Goal: Information Seeking & Learning: Learn about a topic

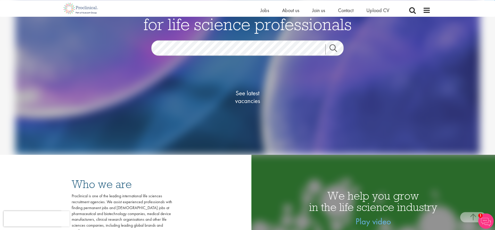
scroll to position [53, 0]
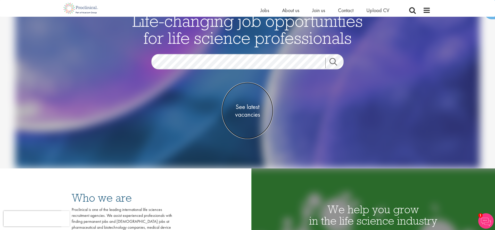
click at [242, 112] on span "See latest vacancies" at bounding box center [248, 110] width 52 height 15
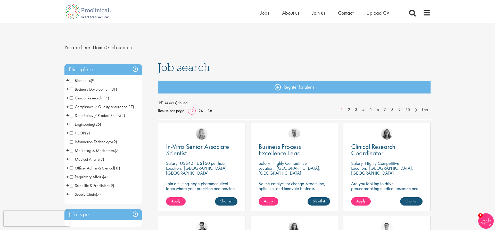
click at [71, 151] on span "Marketing & Medcomms" at bounding box center [92, 150] width 45 height 5
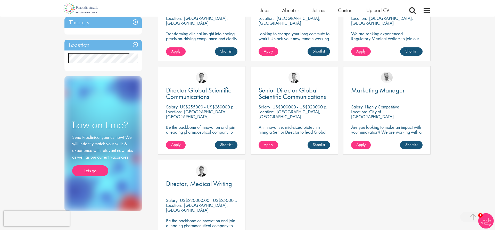
scroll to position [158, 0]
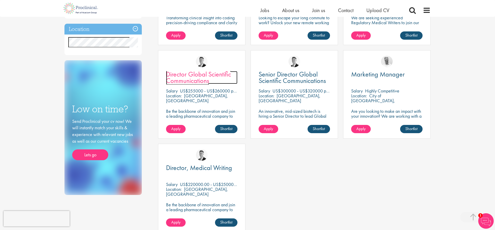
click at [200, 76] on span "Director Global Scientific Communications" at bounding box center [198, 77] width 65 height 15
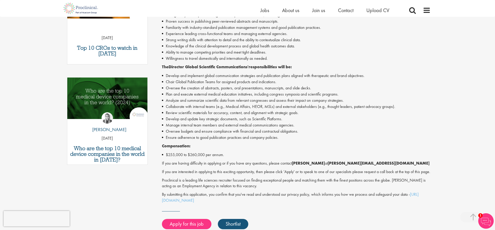
scroll to position [158, 0]
